Goal: Find specific page/section: Find specific page/section

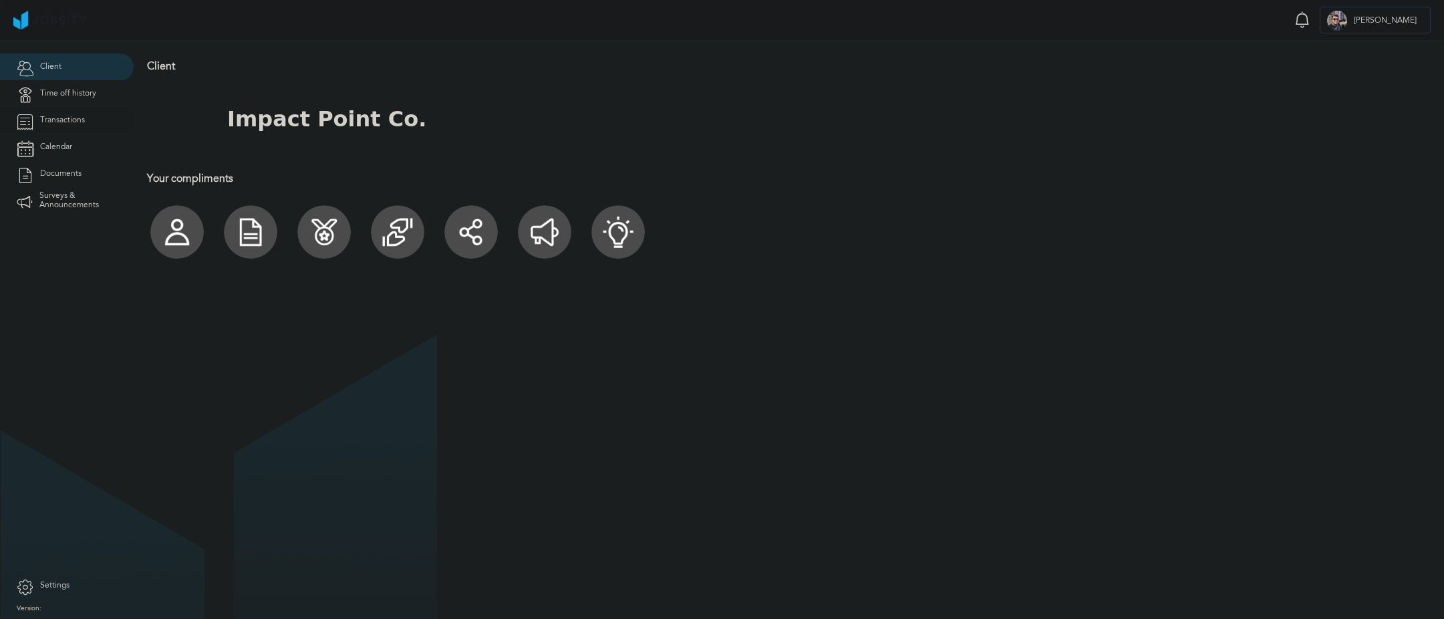
click at [71, 118] on span "Transactions" at bounding box center [62, 120] width 45 height 9
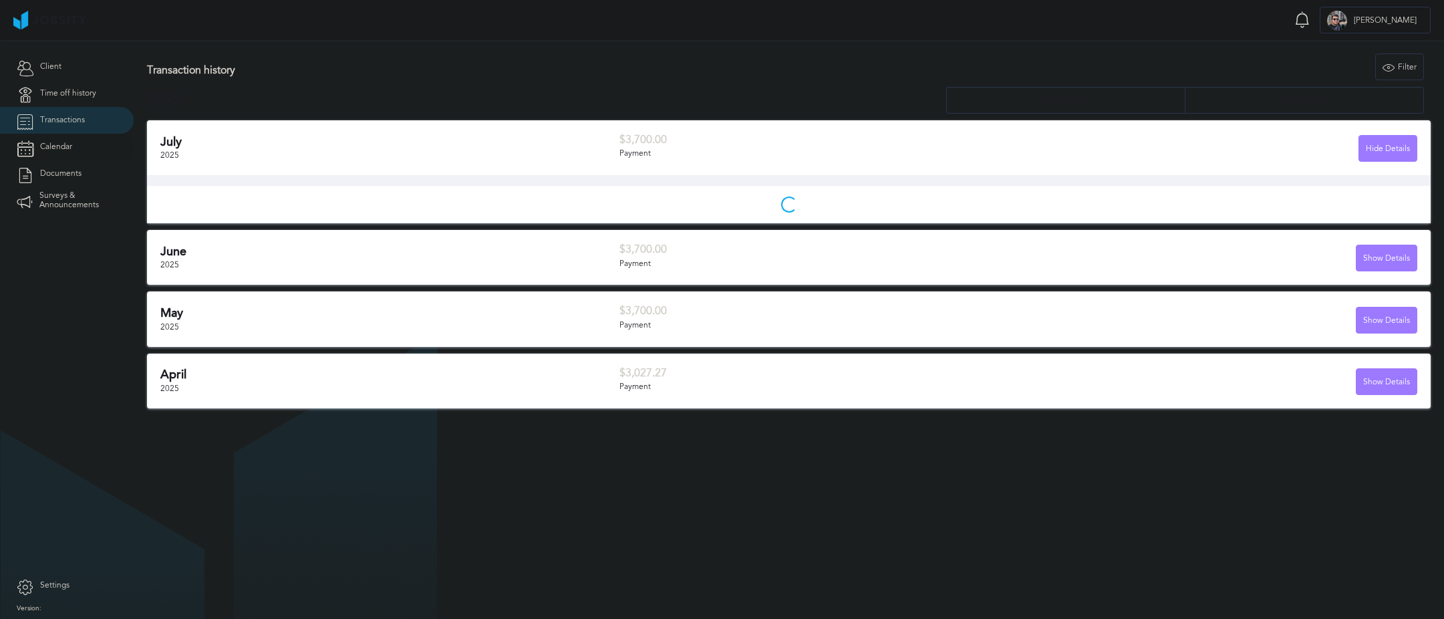
click at [69, 145] on span "Calendar" at bounding box center [56, 146] width 32 height 9
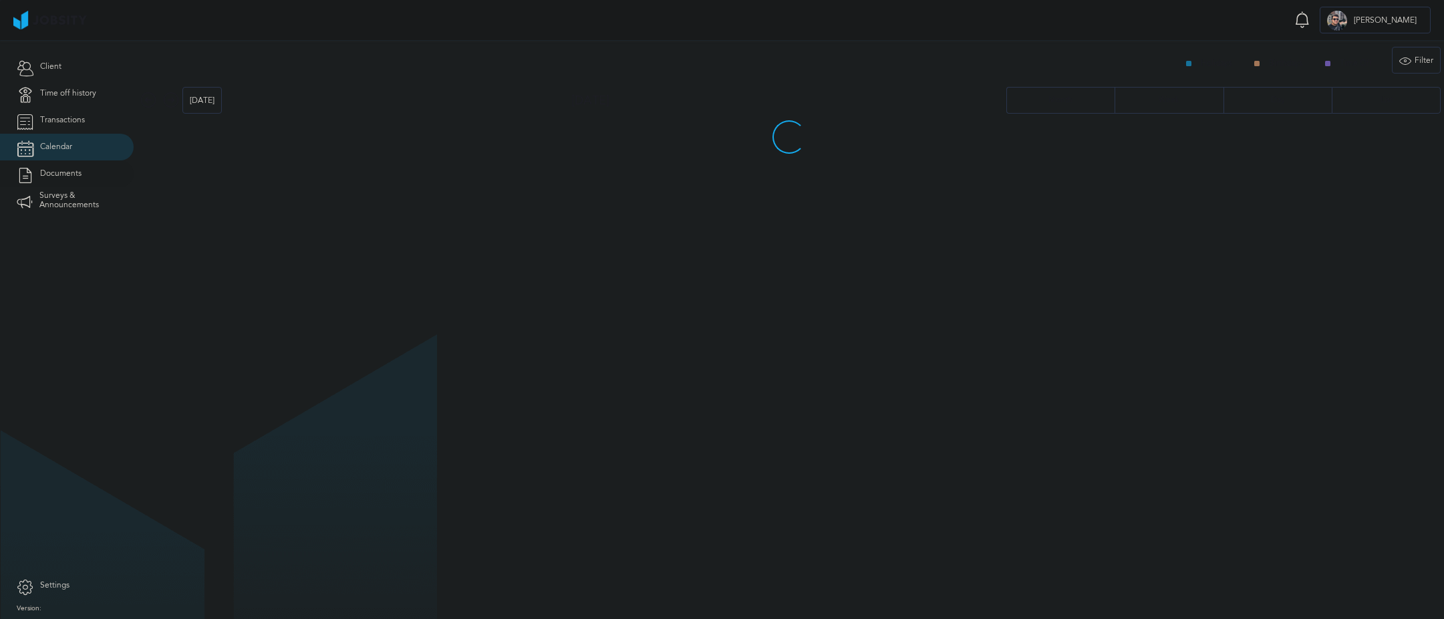
click at [71, 175] on span "Documents" at bounding box center [60, 173] width 41 height 9
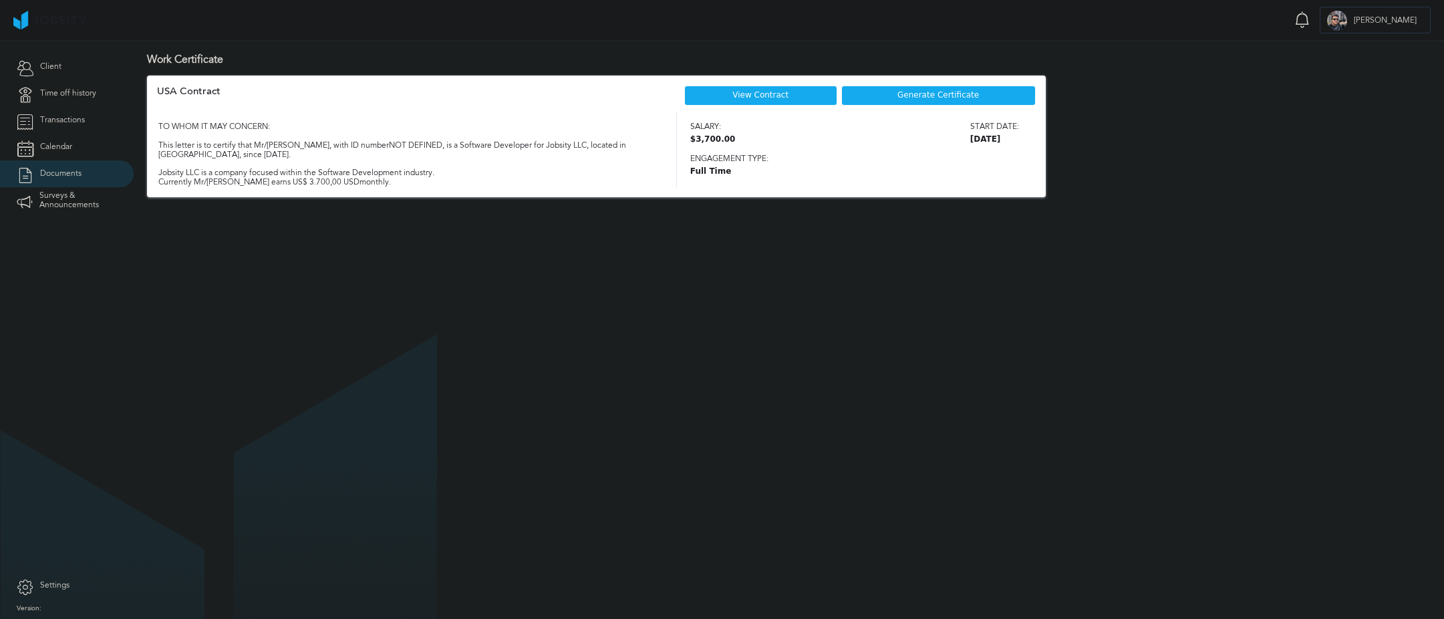
click at [310, 162] on div "TO WHOM IT MAY CONCERN: This letter is to certify that Mr/[PERSON_NAME], with I…" at bounding box center [405, 149] width 496 height 75
click at [729, 98] on div "View Contract" at bounding box center [760, 96] width 153 height 20
click at [758, 96] on link "View Contract" at bounding box center [760, 94] width 56 height 9
